Goal: Transaction & Acquisition: Register for event/course

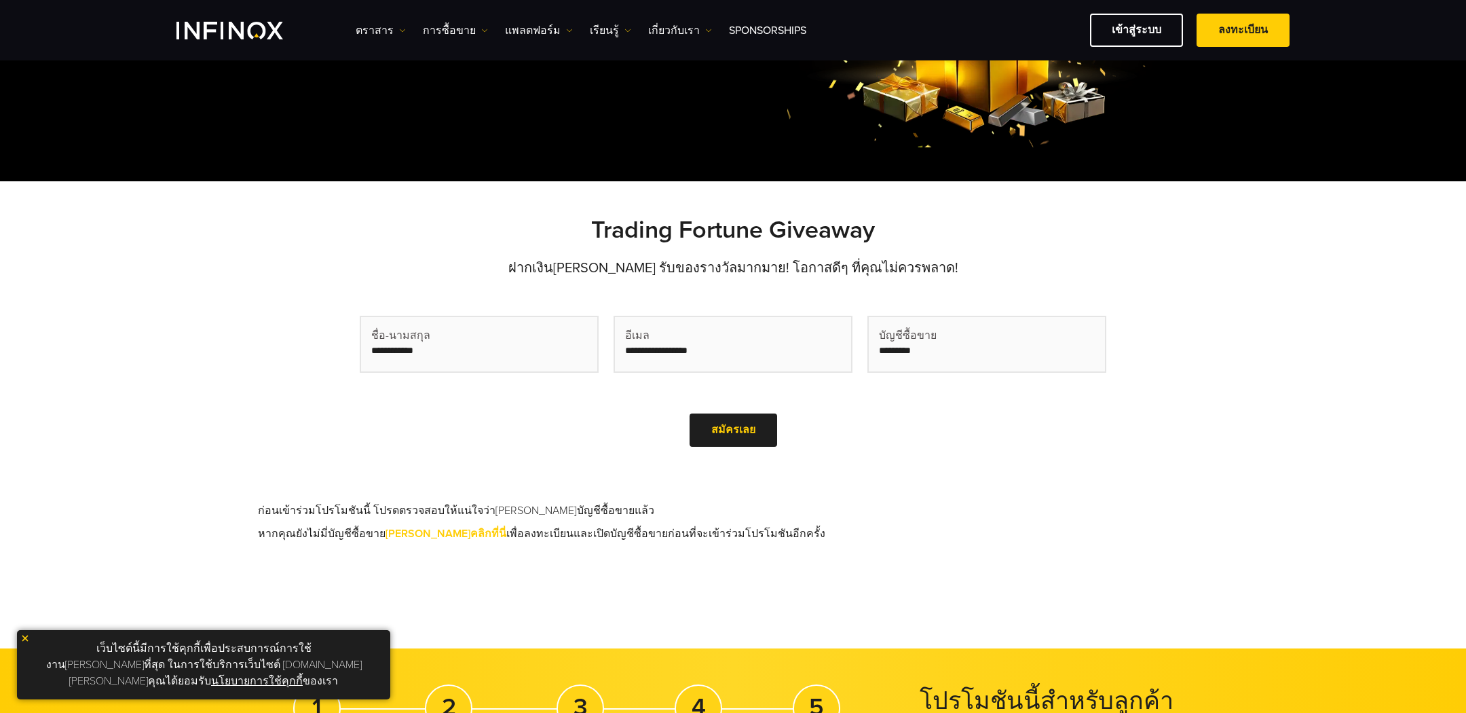
scroll to position [283, 0]
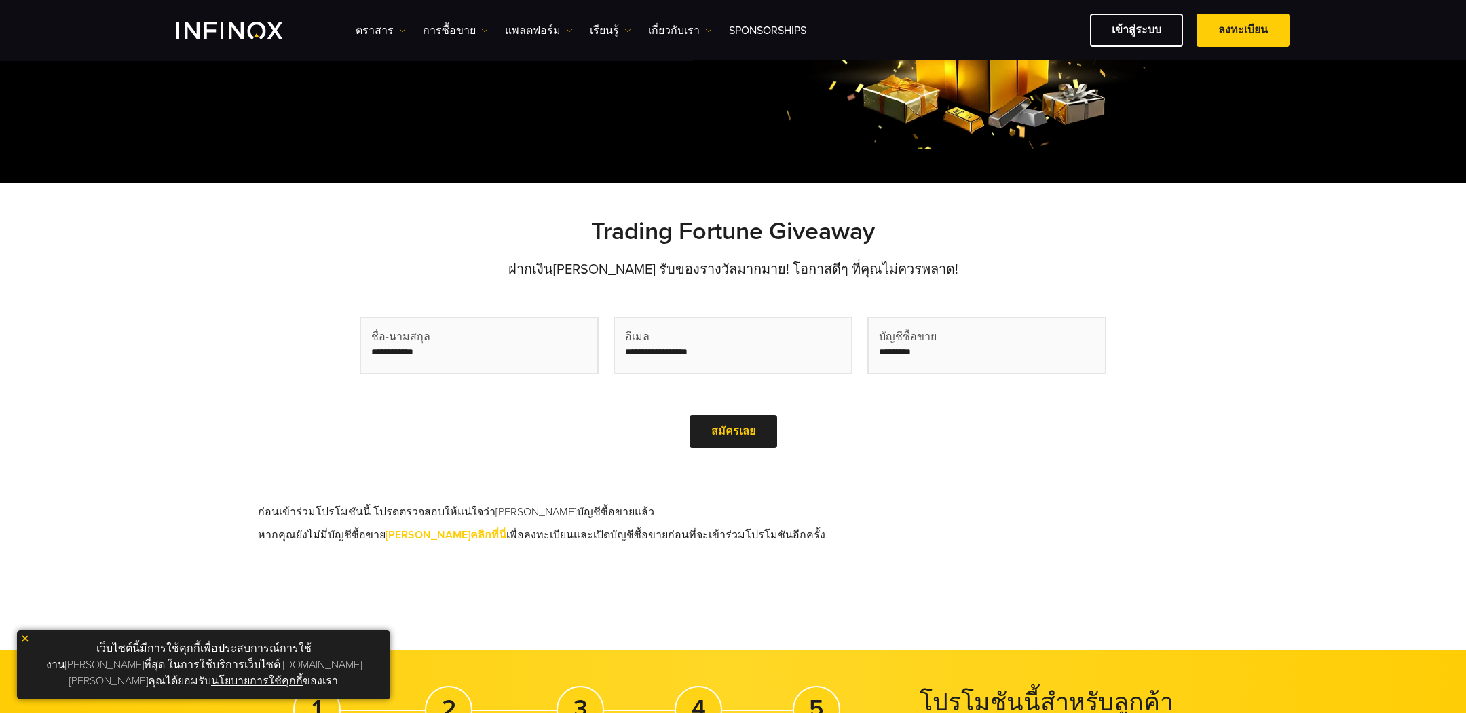
click at [400, 530] on span "(Required)" at bounding box center [380, 537] width 39 height 14
click at [373, 549] on input "Trading Account number (Required)" at bounding box center [367, 563] width 14 height 29
click at [409, 532] on link "[PERSON_NAME]คลิกที่นี่" at bounding box center [446, 535] width 121 height 14
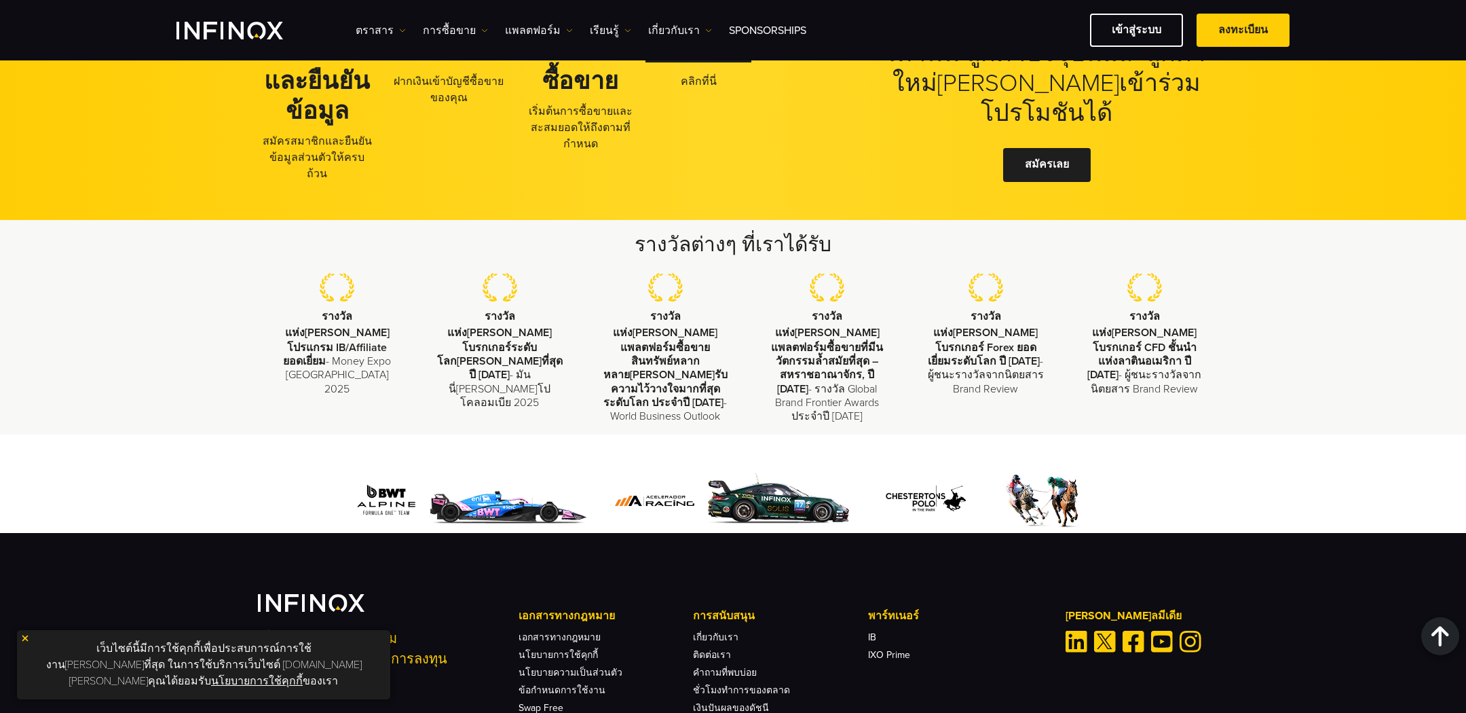
scroll to position [1053, 0]
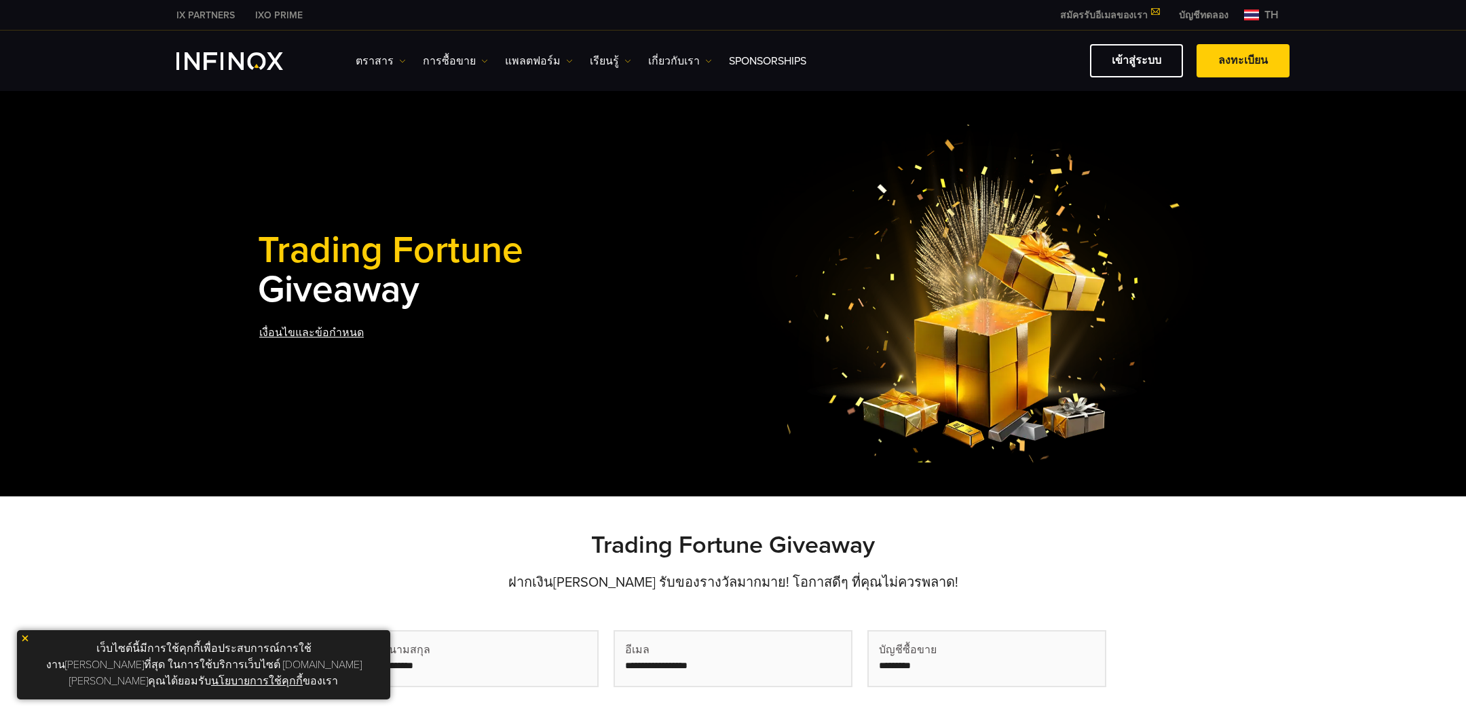
scroll to position [4, 0]
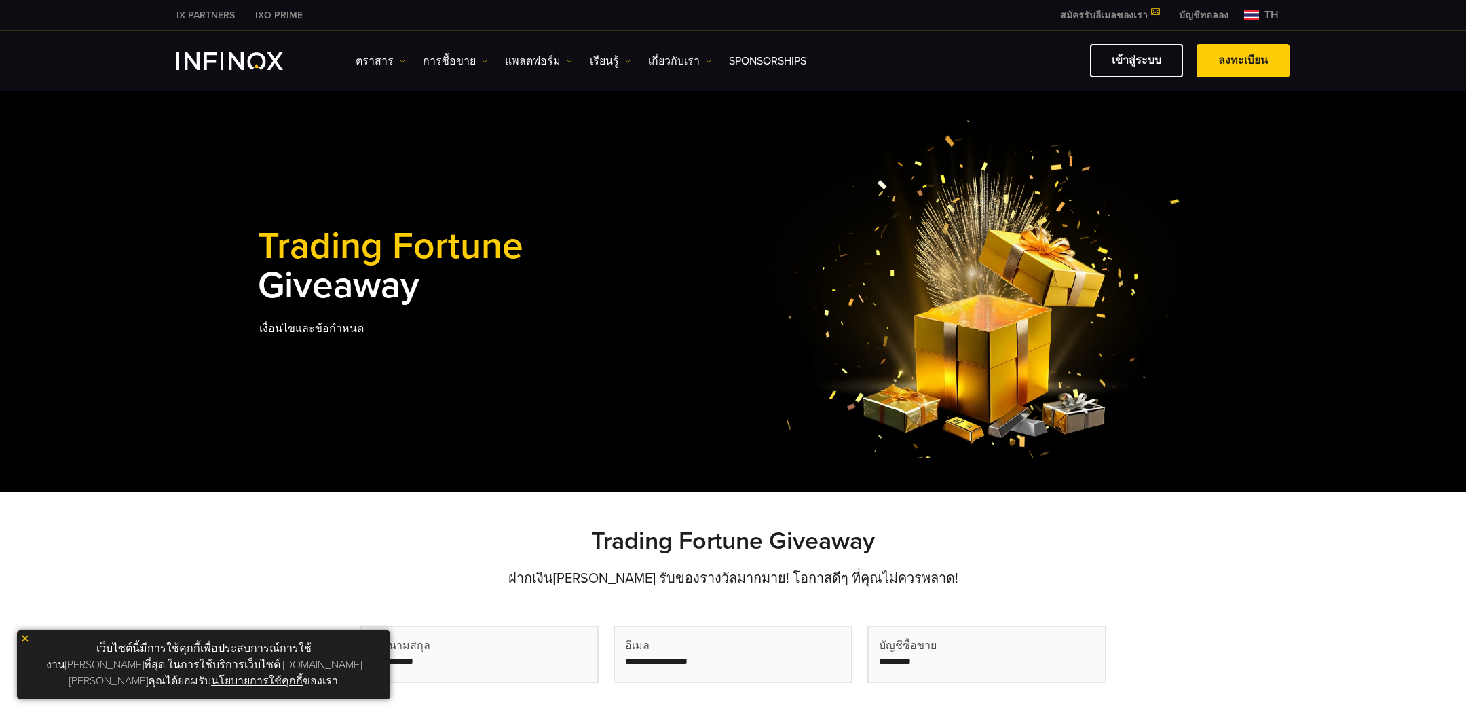
click at [328, 325] on link "เงื่อนไขและข้อกำหนด" at bounding box center [311, 328] width 107 height 33
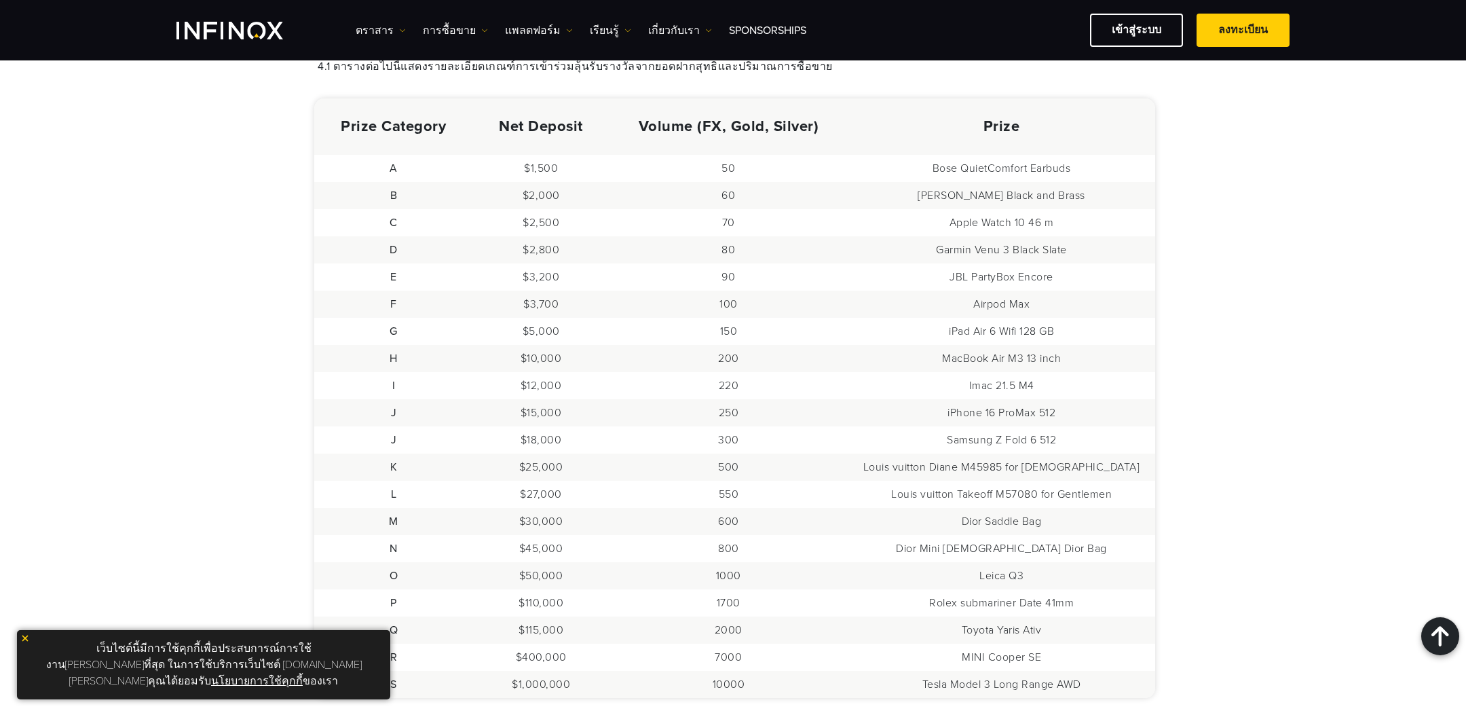
scroll to position [776, 0]
click at [24, 643] on img at bounding box center [25, 638] width 10 height 10
